Goal: Task Accomplishment & Management: Complete application form

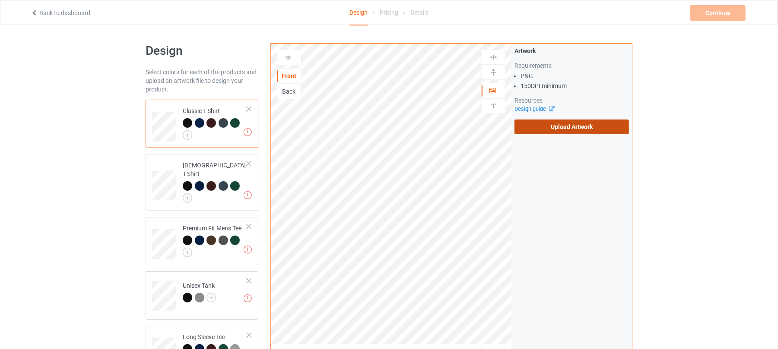
click at [586, 132] on label "Upload Artwork" at bounding box center [571, 127] width 114 height 15
click at [0, 0] on input "Upload Artwork" at bounding box center [0, 0] width 0 height 0
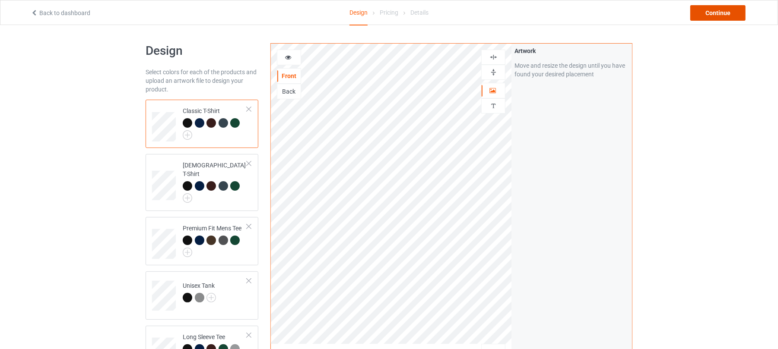
click at [720, 16] on div "Continue" at bounding box center [717, 13] width 55 height 16
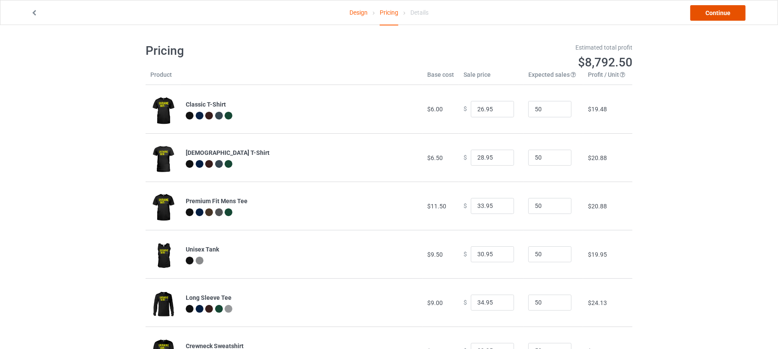
click at [726, 15] on link "Continue" at bounding box center [717, 13] width 55 height 16
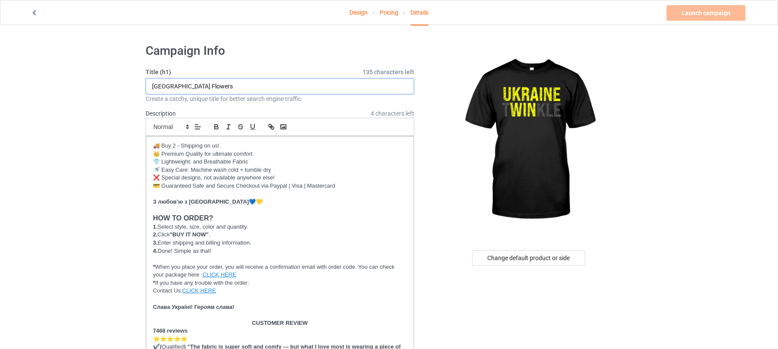
drag, startPoint x: 213, startPoint y: 89, endPoint x: 173, endPoint y: 86, distance: 40.2
click at [173, 86] on input "Ukraine Flowers" at bounding box center [280, 86] width 269 height 16
drag, startPoint x: 202, startPoint y: 85, endPoint x: 175, endPoint y: 85, distance: 27.2
click at [175, 85] on input "Ukraine Twinkle" at bounding box center [280, 86] width 269 height 16
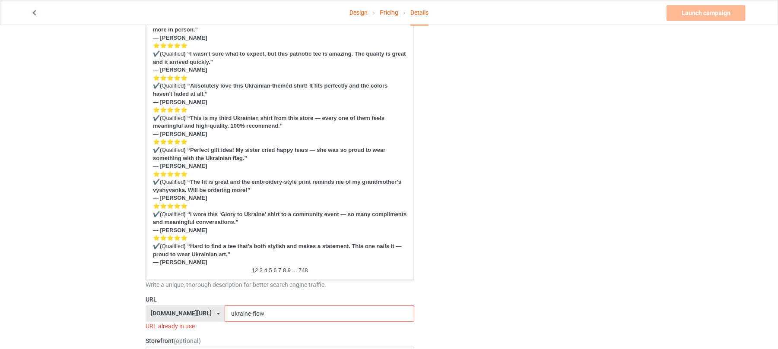
scroll to position [460, 0]
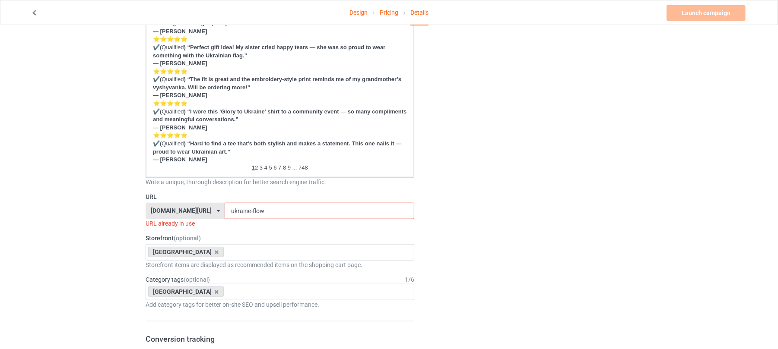
type input "Ukraine Twinkle"
drag, startPoint x: 266, startPoint y: 208, endPoint x: 207, endPoint y: 205, distance: 58.8
click at [209, 205] on div "shirtenergy.com/ shirtenergy.com/ teechip.com/ 6273c5abfddeea00434bafb3 587d0d4…" at bounding box center [280, 211] width 269 height 16
paste input "Twinkle"
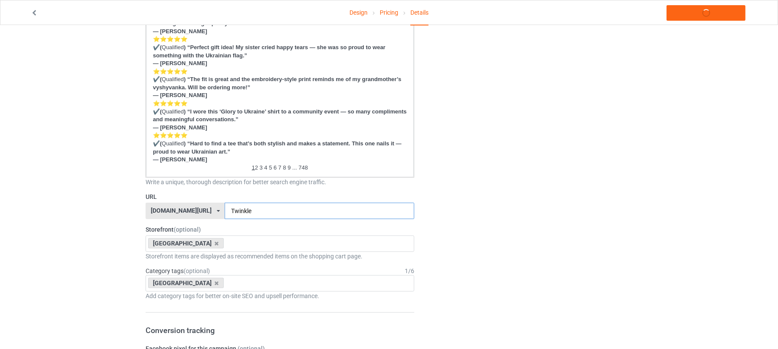
click at [225, 211] on input "Twinkle" at bounding box center [319, 211] width 189 height 16
type input "twinkle"
click at [541, 174] on div "Change default product or side" at bounding box center [529, 245] width 218 height 1336
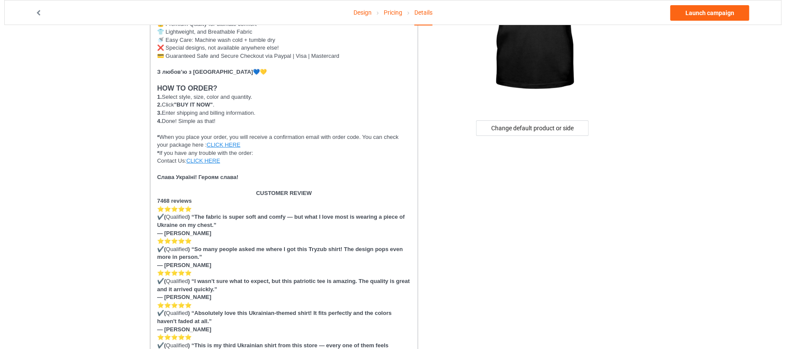
scroll to position [0, 0]
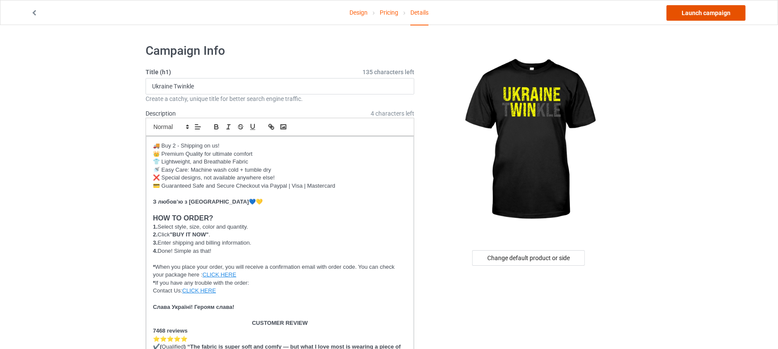
click at [698, 15] on link "Launch campaign" at bounding box center [705, 13] width 79 height 16
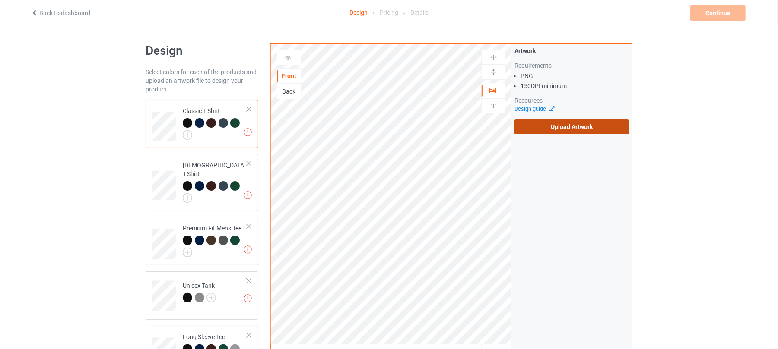
click at [591, 125] on label "Upload Artwork" at bounding box center [571, 127] width 114 height 15
click at [0, 0] on input "Upload Artwork" at bounding box center [0, 0] width 0 height 0
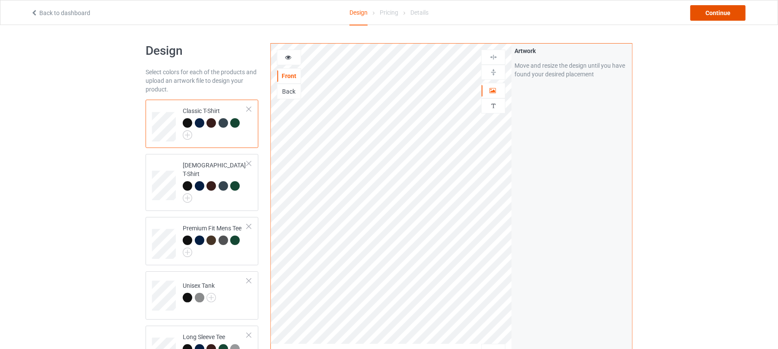
click at [722, 13] on div "Continue" at bounding box center [717, 13] width 55 height 16
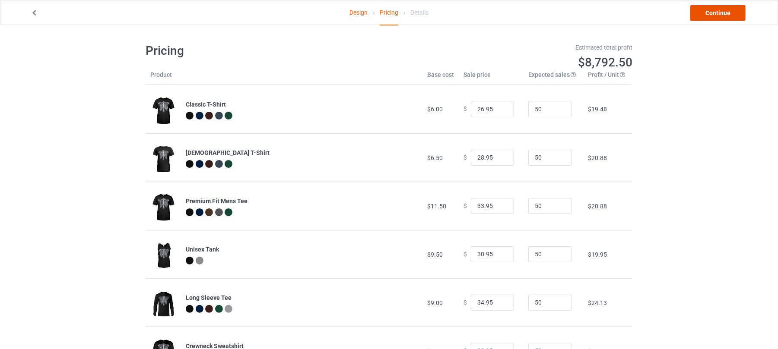
click at [709, 16] on link "Continue" at bounding box center [717, 13] width 55 height 16
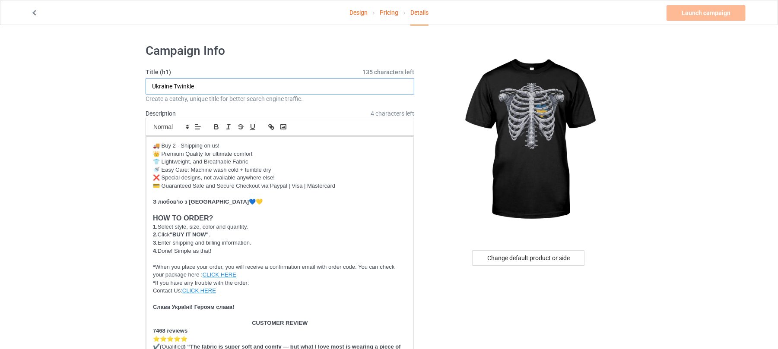
drag, startPoint x: 213, startPoint y: 83, endPoint x: 0, endPoint y: 85, distance: 213.3
paste input "My heart is with Ukrain"
click at [165, 82] on input "My heart is with [GEOGRAPHIC_DATA]" at bounding box center [280, 86] width 269 height 16
drag, startPoint x: 247, startPoint y: 87, endPoint x: 0, endPoint y: 87, distance: 247.0
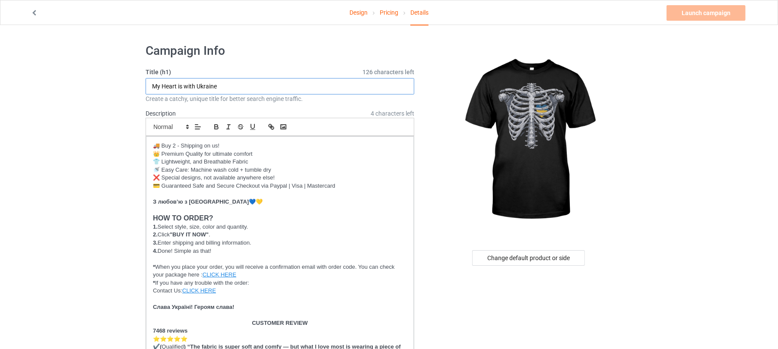
paste input "h"
click at [163, 81] on input "My heart is with [GEOGRAPHIC_DATA]" at bounding box center [280, 86] width 269 height 16
type input "My Heart iI With Ukraine"
drag, startPoint x: 179, startPoint y: 83, endPoint x: 29, endPoint y: 86, distance: 149.5
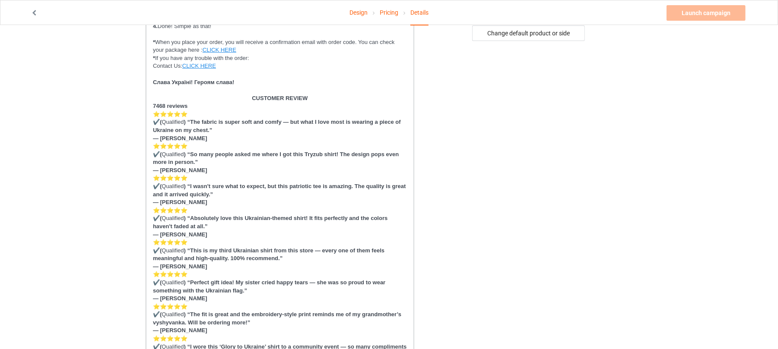
scroll to position [460, 0]
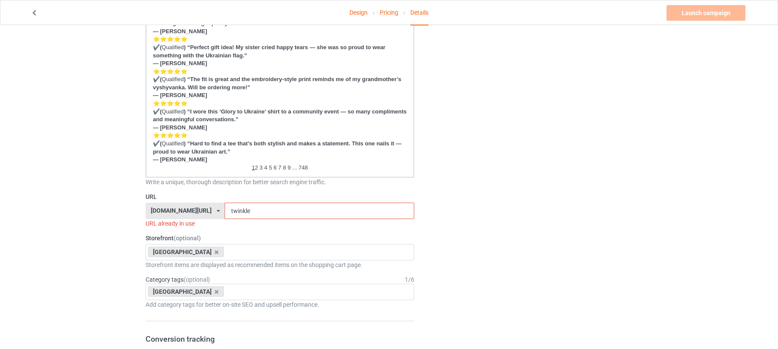
drag, startPoint x: 266, startPoint y: 211, endPoint x: 149, endPoint y: 199, distance: 118.0
click at [174, 202] on div "URL [DOMAIN_NAME][URL] [DOMAIN_NAME][URL] [DOMAIN_NAME][URL] 6273c5abfddeea0043…" at bounding box center [280, 210] width 269 height 35
paste input "My Heart iI With Ukrain"
click at [247, 210] on input "My Heart iI With Ukraine" at bounding box center [319, 211] width 189 height 16
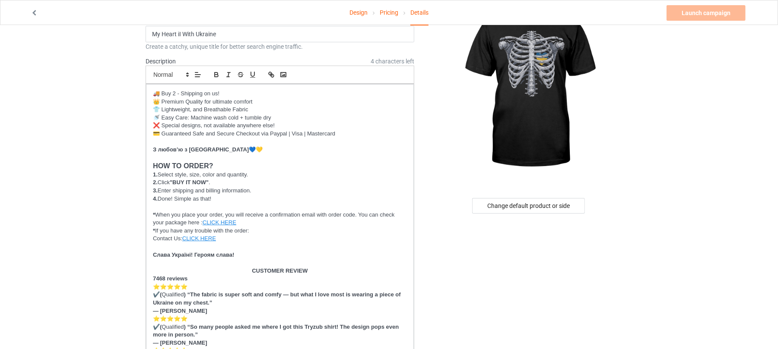
scroll to position [0, 0]
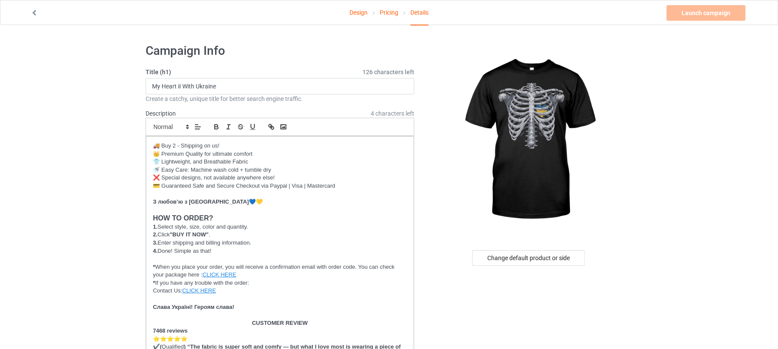
type input "My Heart iI With Ukraine"
click at [182, 85] on input "My Heart iI With Ukraine" at bounding box center [280, 86] width 269 height 16
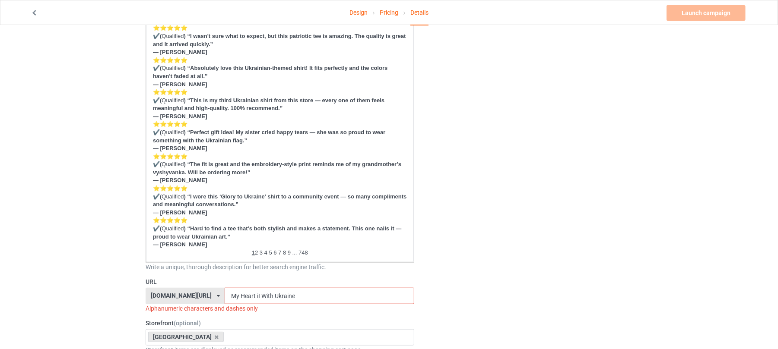
scroll to position [576, 0]
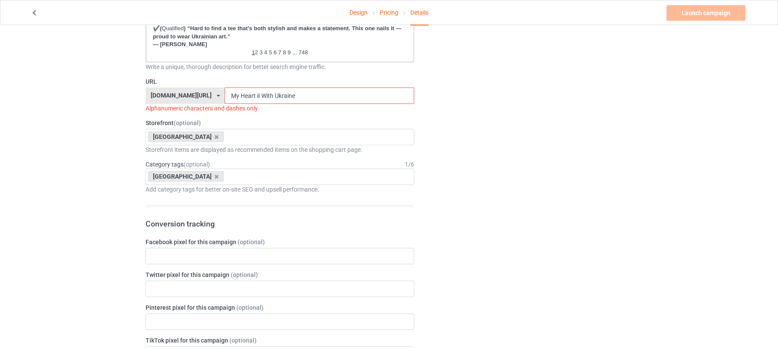
type input "My Heart Is With [GEOGRAPHIC_DATA]"
click at [250, 95] on input "My Heart iI With Ukraine" at bounding box center [319, 96] width 189 height 16
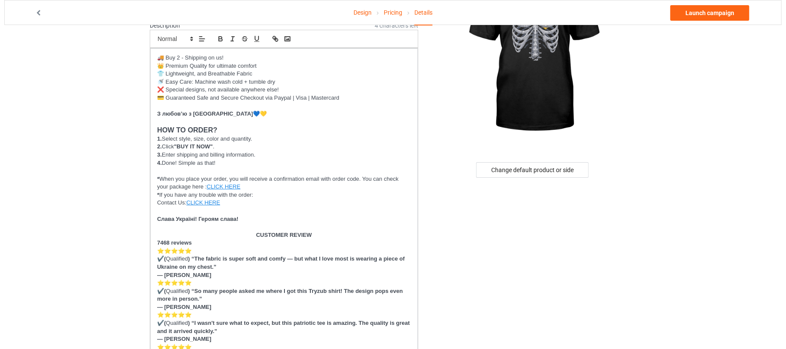
scroll to position [0, 0]
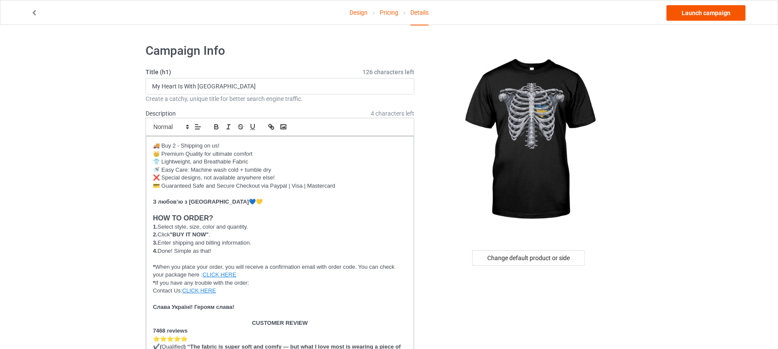
type input "heart-with-[GEOGRAPHIC_DATA]"
click at [706, 11] on link "Launch campaign" at bounding box center [705, 13] width 79 height 16
